Goal: Task Accomplishment & Management: Manage account settings

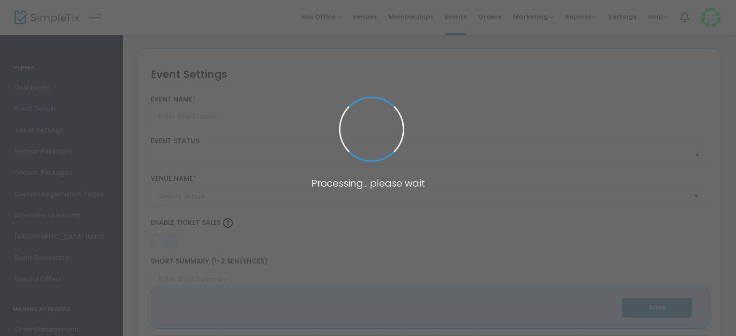
type input "High Holy Days 2025: Temple Beth El of Boca Raton"
type textarea "Change This"
type input "Buy Tickets"
checkbox input "true"
type input "Temple Beth El Schaefer Family Campus"
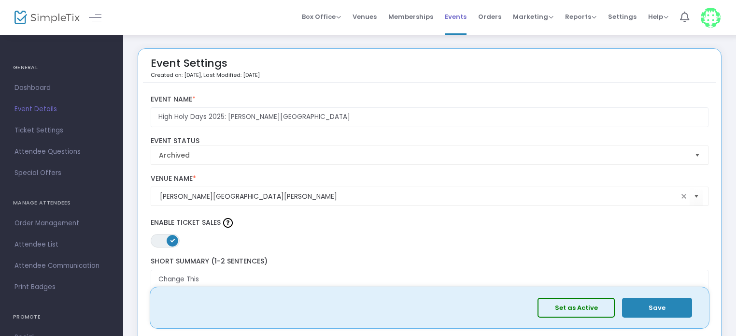
click at [454, 23] on span "Events" at bounding box center [456, 16] width 22 height 25
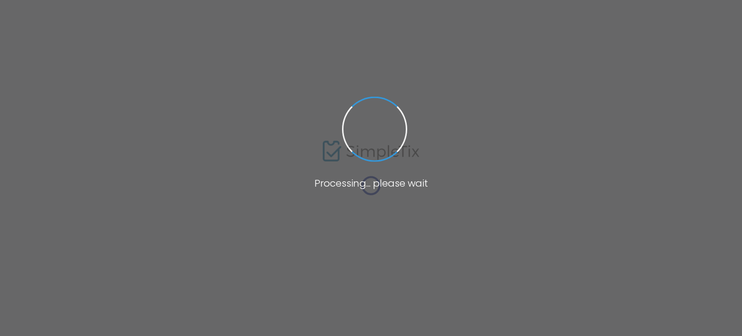
type input "Temple Beth El Schaefer Family Campus"
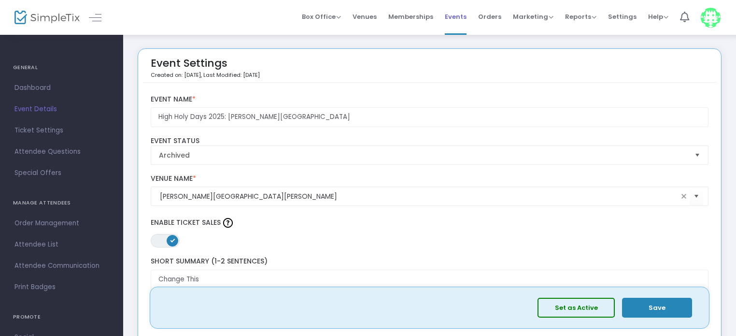
click at [456, 17] on span "Events" at bounding box center [456, 16] width 22 height 25
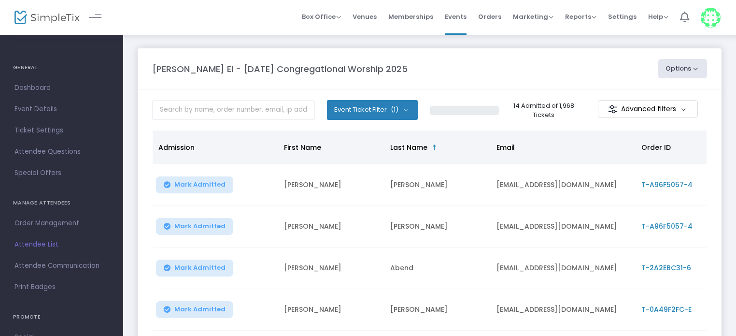
click at [683, 74] on button "Options" at bounding box center [682, 68] width 49 height 19
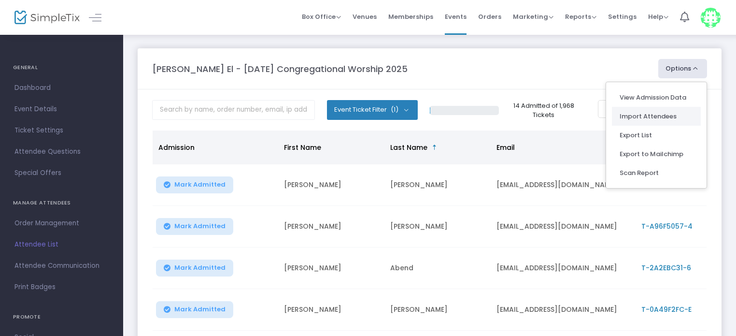
click at [656, 112] on li "Import Attendees" at bounding box center [656, 116] width 89 height 19
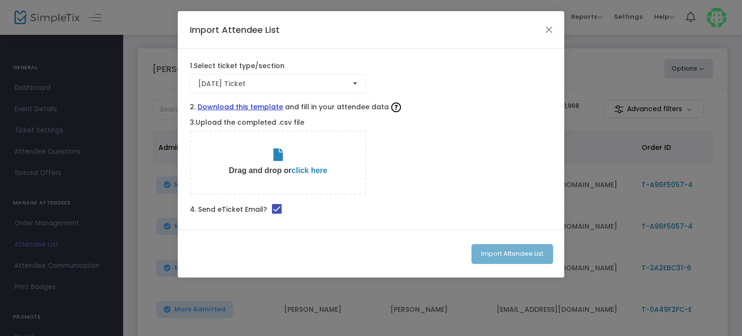
click at [234, 104] on link "Download this template" at bounding box center [241, 107] width 86 height 10
click at [306, 171] on span "click here" at bounding box center [310, 170] width 36 height 8
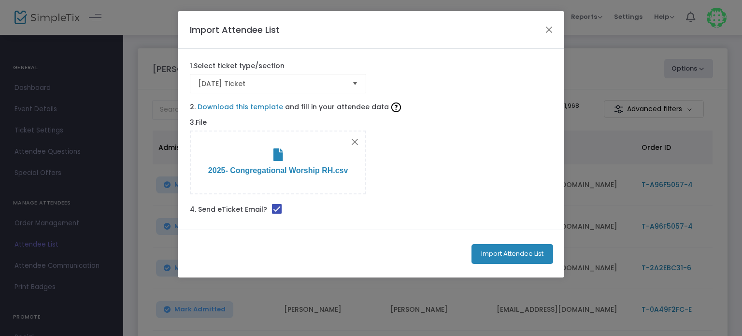
click at [509, 253] on button "Import Attendee List" at bounding box center [512, 254] width 82 height 20
click at [490, 246] on button "Import Attendee List" at bounding box center [512, 254] width 82 height 20
click at [506, 250] on button "Import Attendee List" at bounding box center [512, 254] width 82 height 20
click at [547, 30] on button "Close" at bounding box center [549, 29] width 13 height 13
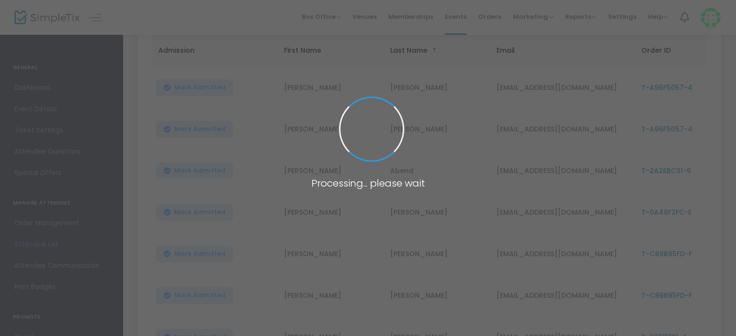
scroll to position [48, 0]
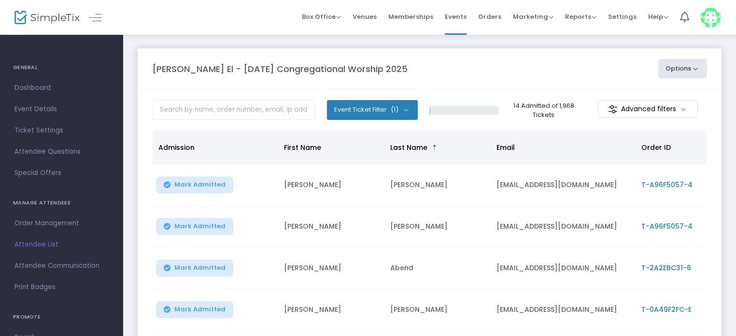
click at [692, 68] on button "Options" at bounding box center [682, 68] width 49 height 19
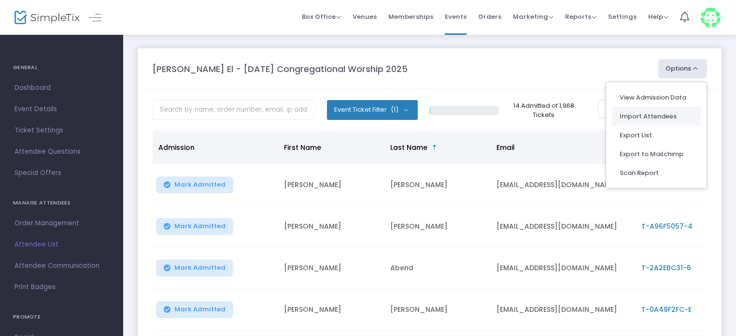
click at [660, 114] on li "Import Attendees" at bounding box center [656, 116] width 89 height 19
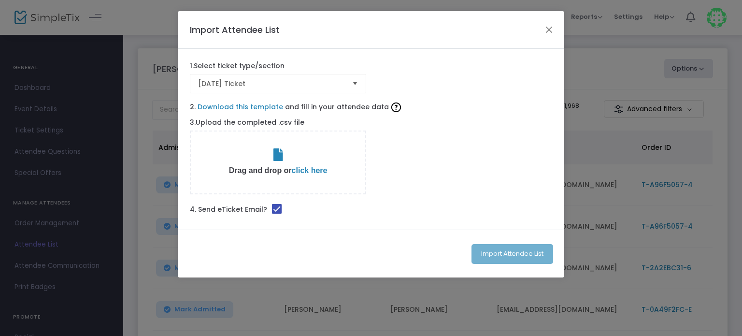
click at [309, 170] on span "click here" at bounding box center [310, 170] width 36 height 8
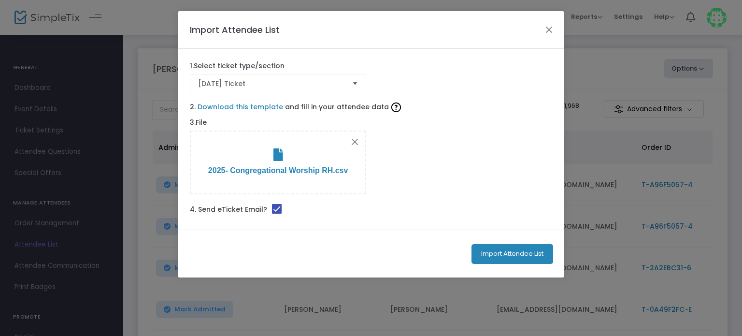
click at [506, 249] on button "Import Attendee List" at bounding box center [512, 254] width 82 height 20
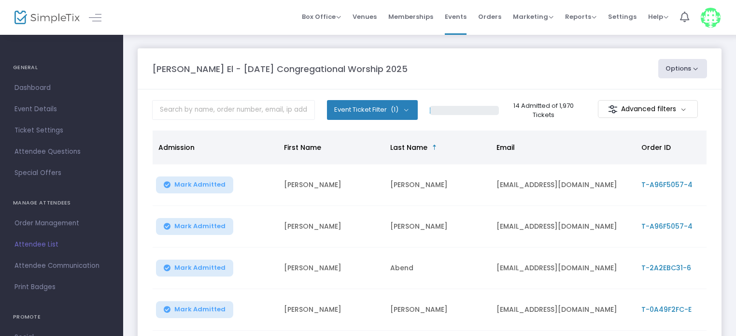
click at [459, 19] on span "Events" at bounding box center [456, 16] width 22 height 25
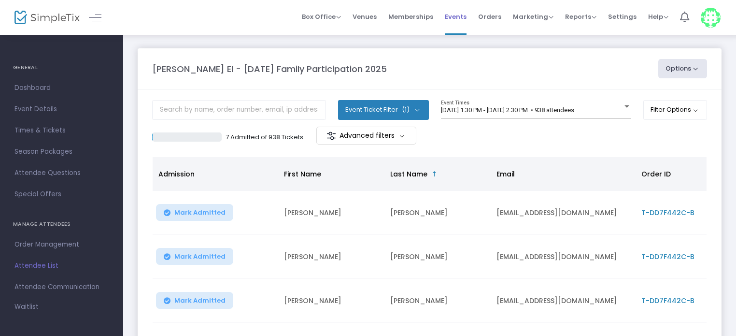
click at [457, 16] on span "Events" at bounding box center [456, 16] width 22 height 25
